Goal: Task Accomplishment & Management: Use online tool/utility

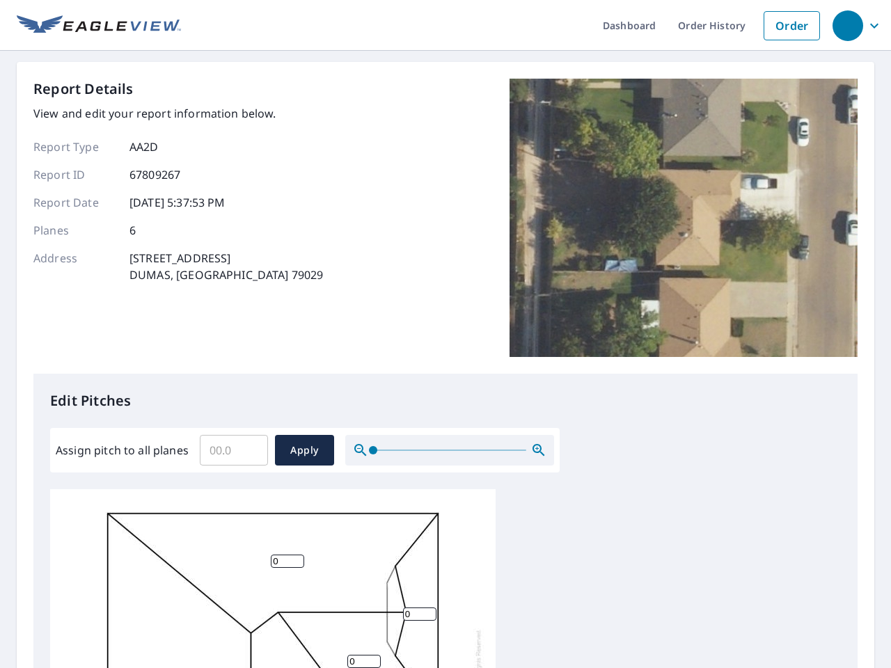
click at [446, 334] on div "Report Details View and edit your report information below. Report Type AA2D Re…" at bounding box center [445, 226] width 824 height 295
click at [847, 25] on div "button" at bounding box center [848, 25] width 31 height 31
click at [234, 451] on input "Assign pitch to all planes" at bounding box center [234, 450] width 68 height 39
click at [304, 451] on span "Apply" at bounding box center [304, 450] width 37 height 17
click at [539, 451] on icon "button" at bounding box center [539, 450] width 17 height 17
